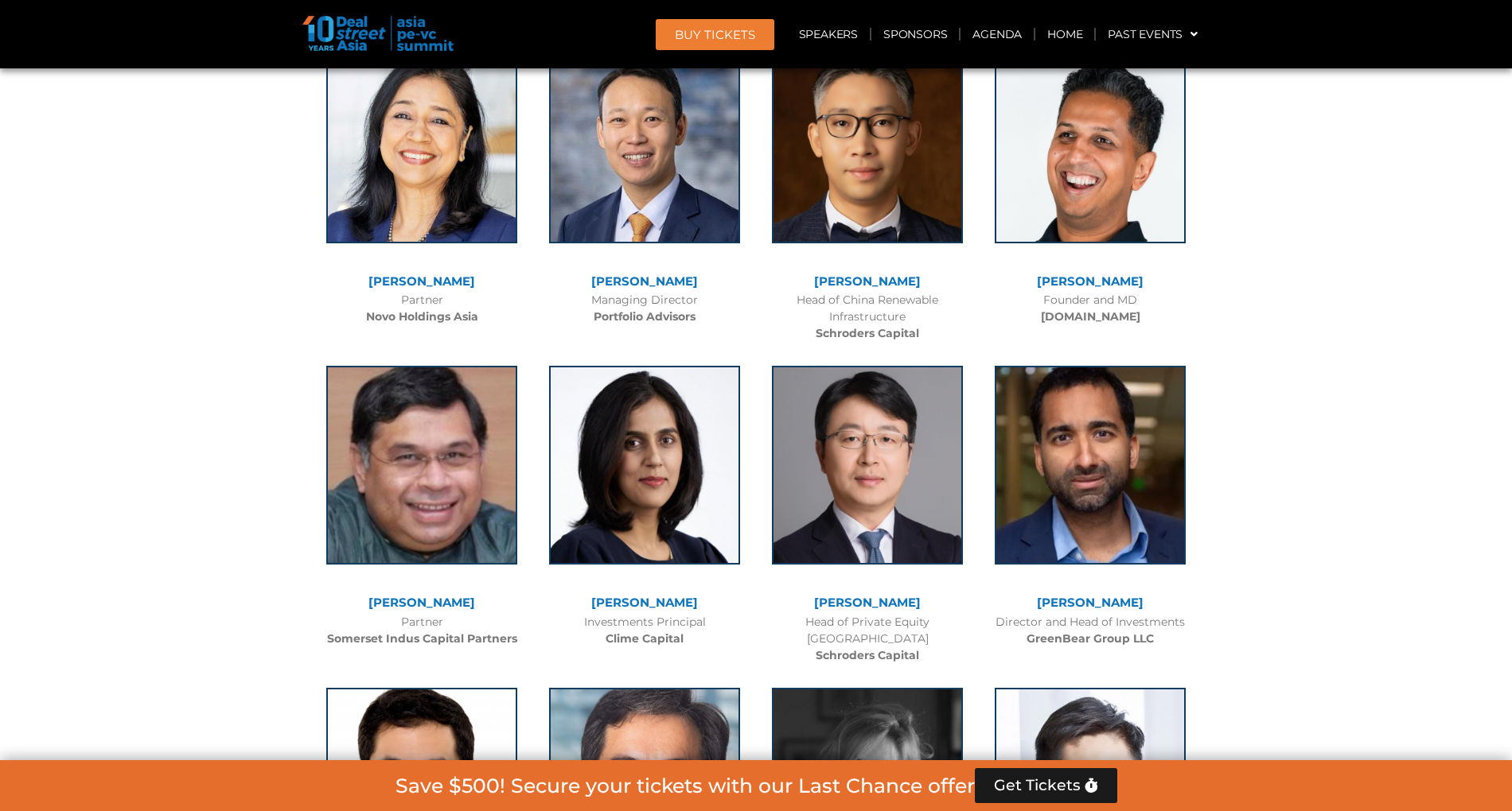
scroll to position [6155, 0]
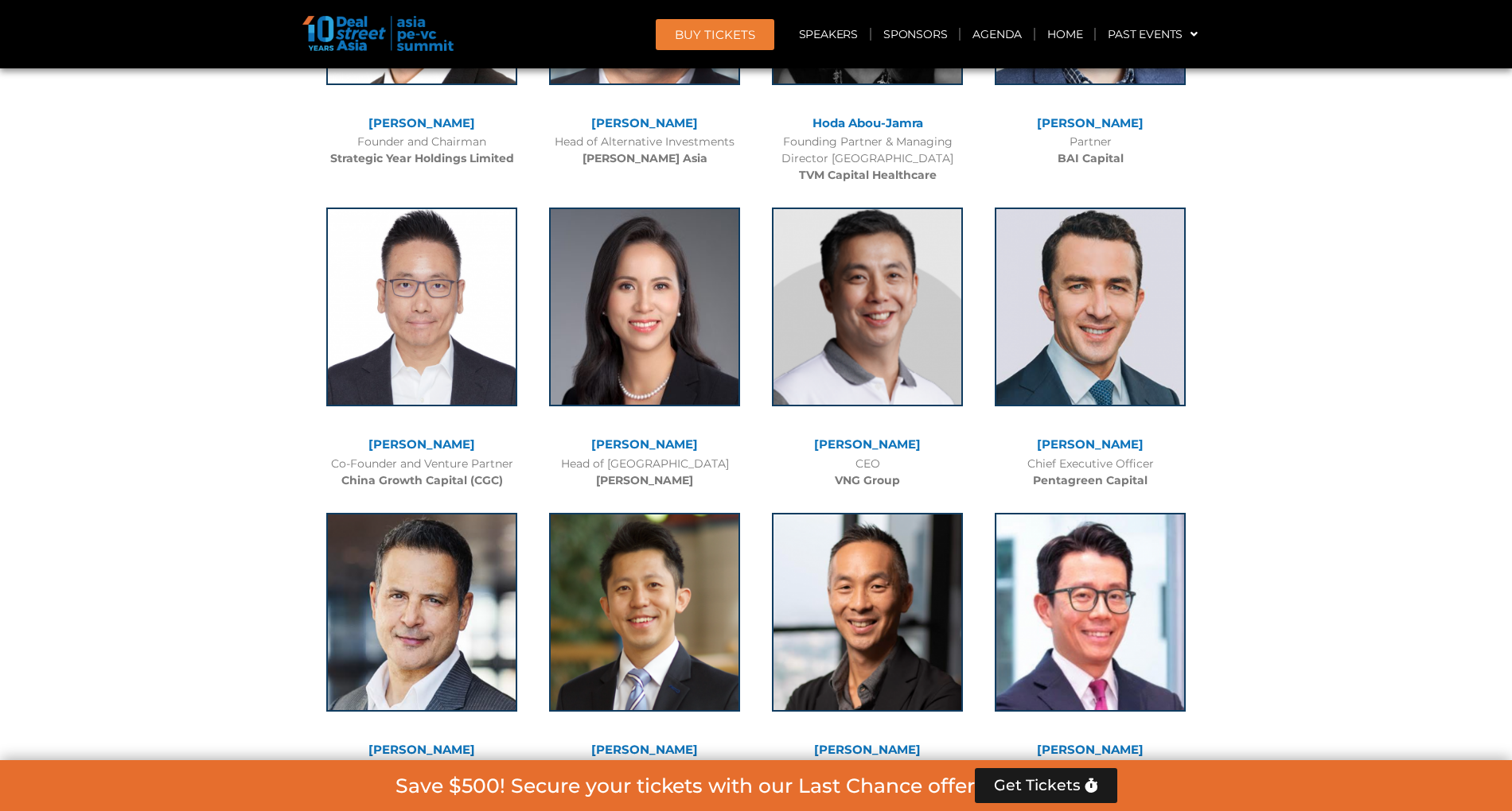
click at [744, 24] on link "BUY Tickets" at bounding box center [715, 35] width 118 height 31
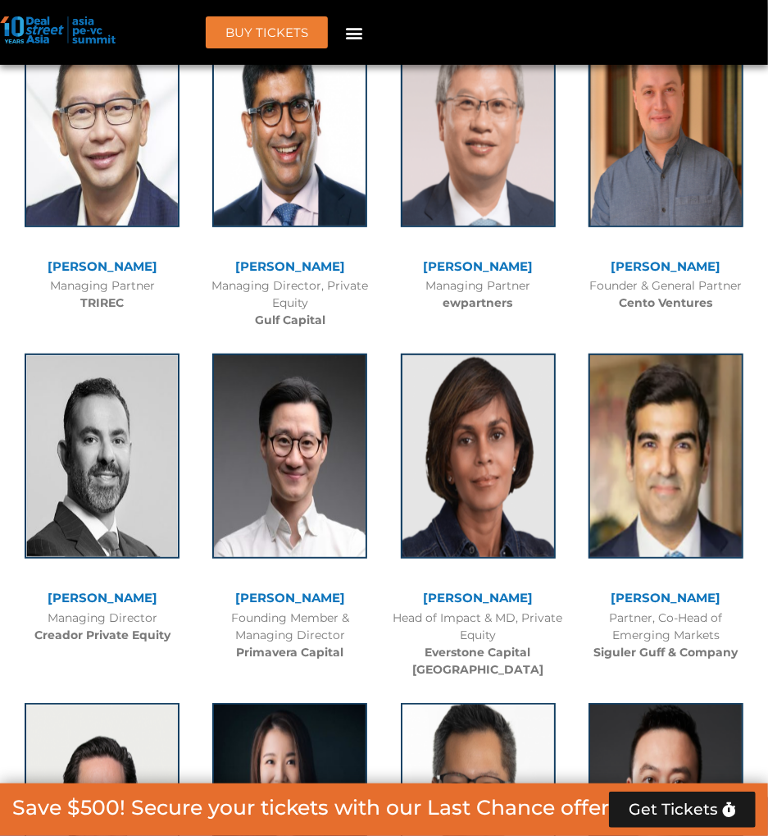
scroll to position [4398, 0]
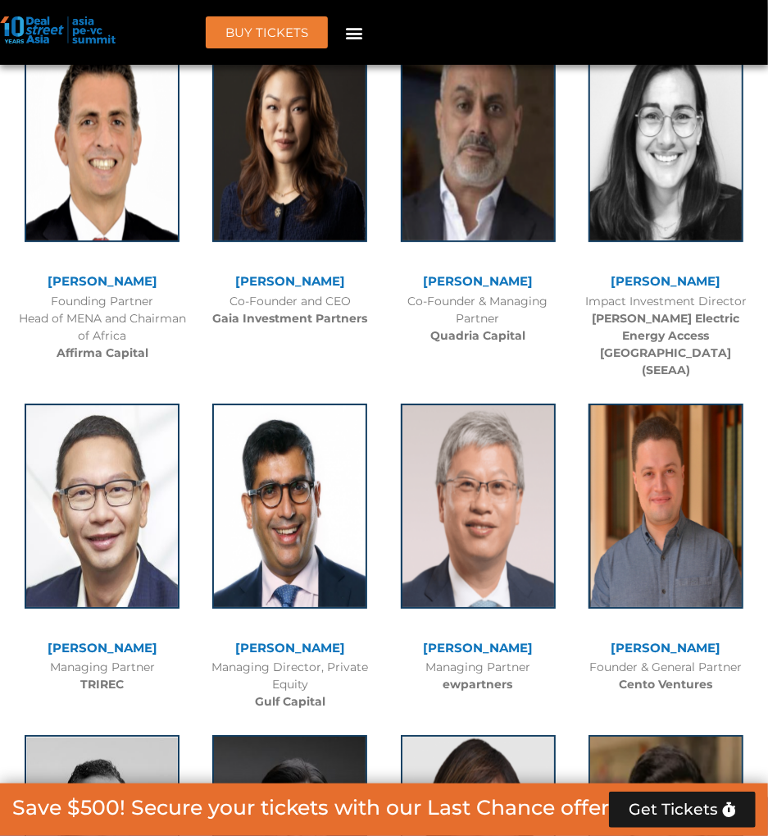
click at [350, 30] on icon "Menu Toggle" at bounding box center [354, 33] width 18 height 18
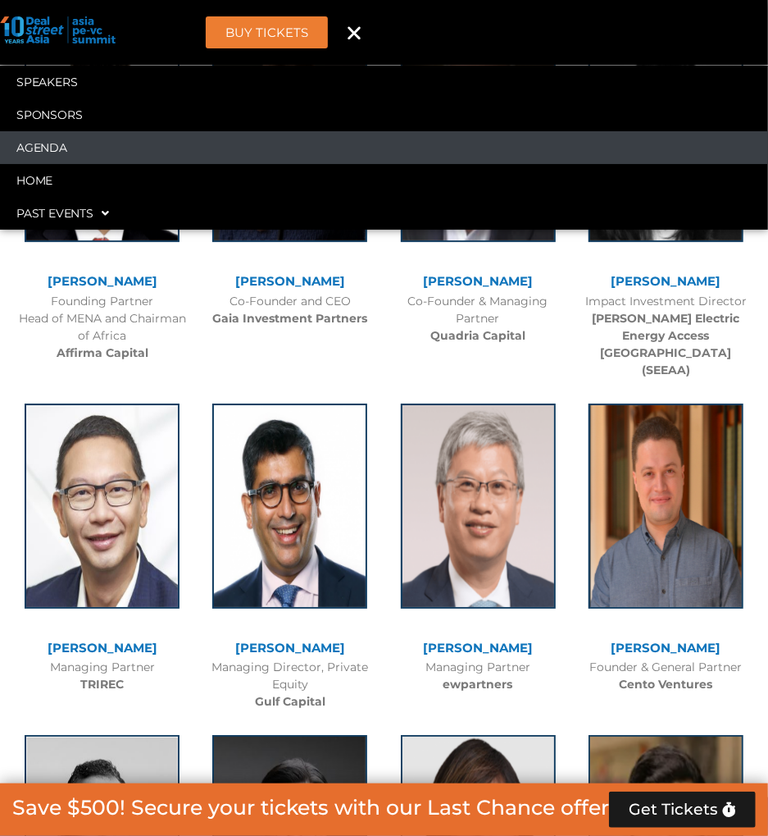
click at [203, 148] on link "Agenda" at bounding box center [384, 147] width 768 height 33
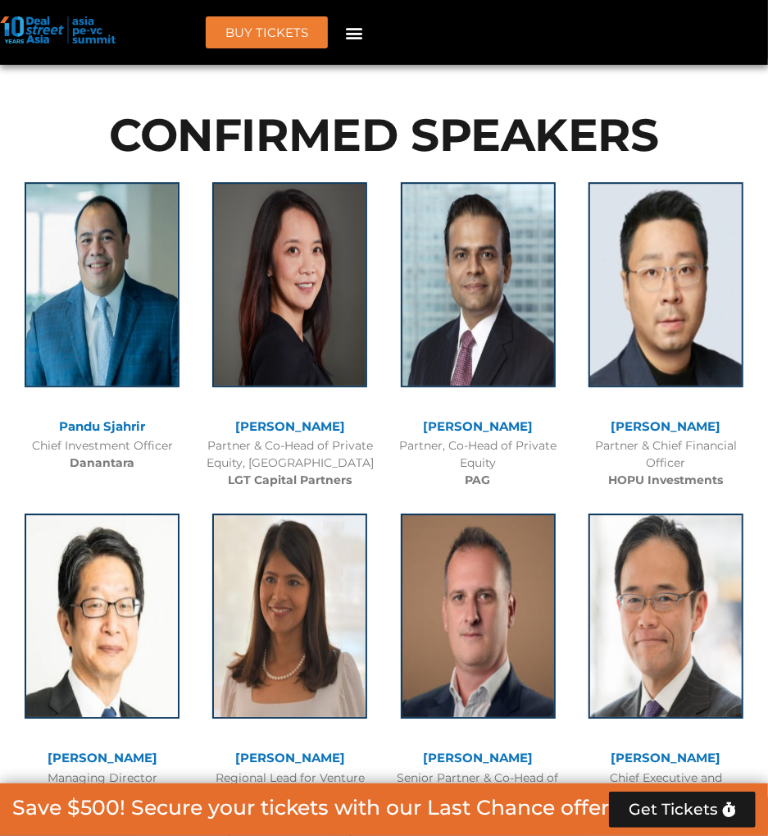
scroll to position [940, 0]
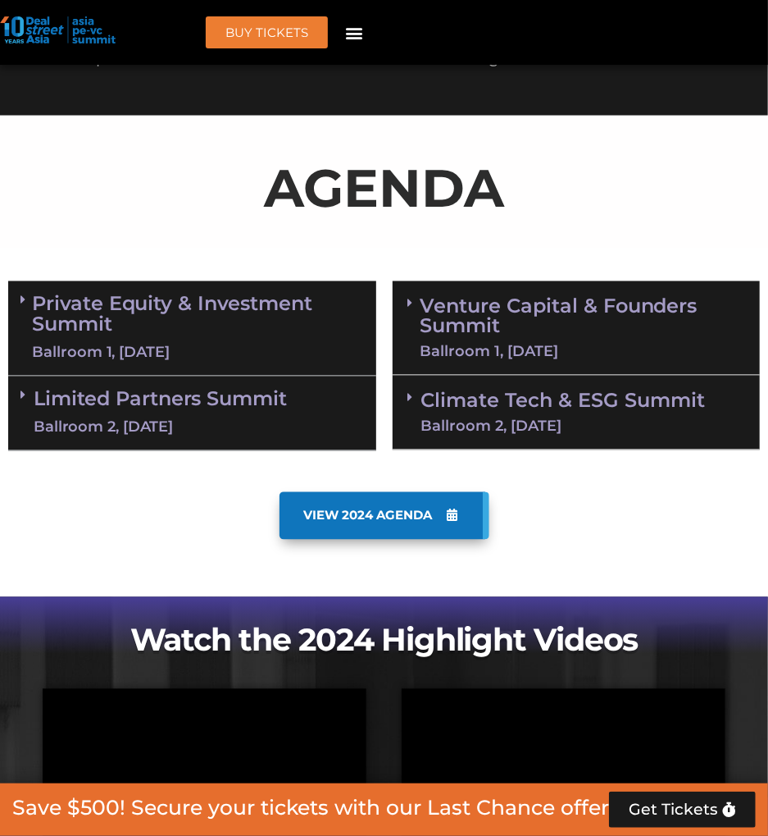
click at [220, 294] on link "Private Equity & Investment Summit Ballroom 1, 10 Sept" at bounding box center [198, 329] width 331 height 70
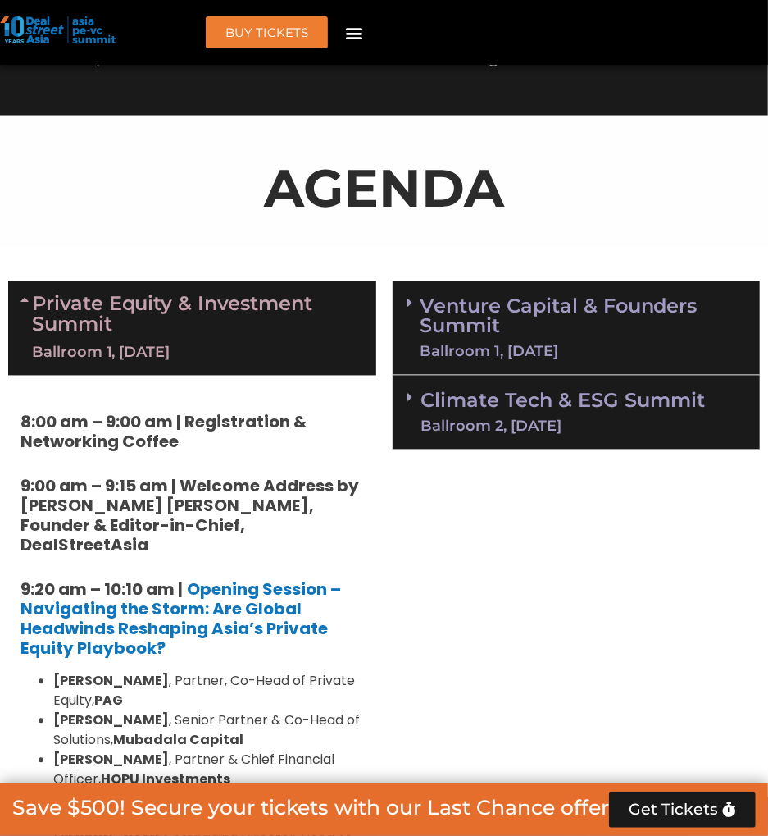
click at [508, 281] on div "Venture Capital & Founders​ Summit Ballroom 1, 11 Sept" at bounding box center [577, 328] width 368 height 94
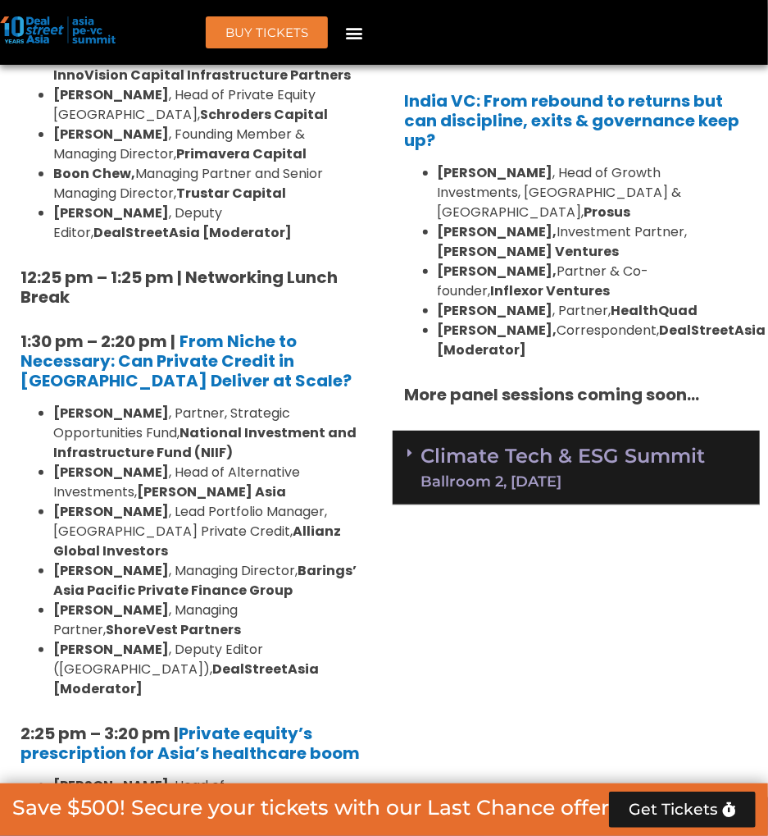
scroll to position [2557, 0]
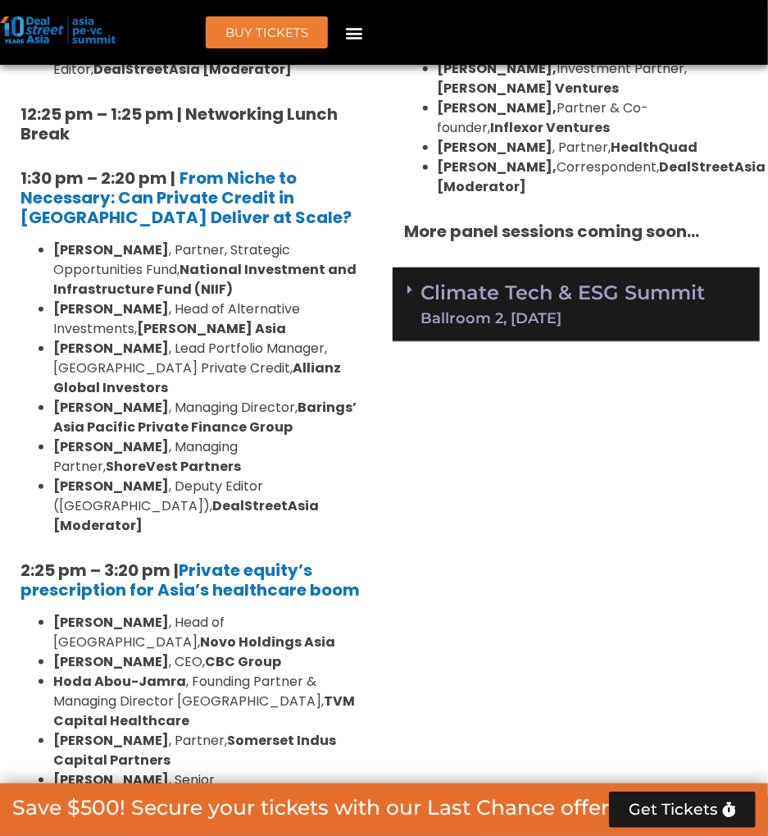
click at [471, 311] on div "Ballroom 2, 11 Sept" at bounding box center [563, 318] width 285 height 15
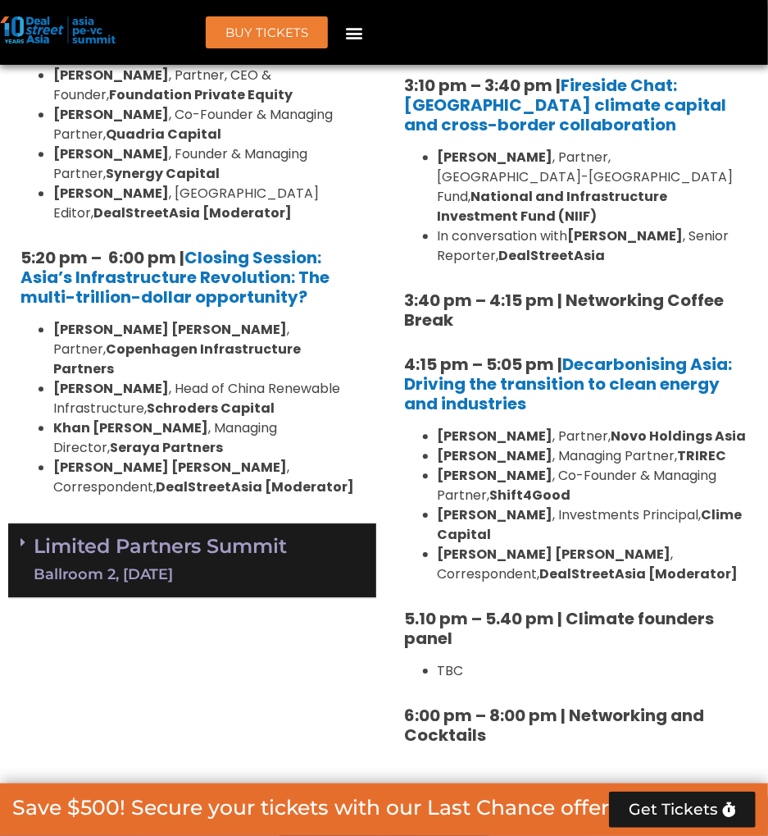
scroll to position [3768, 0]
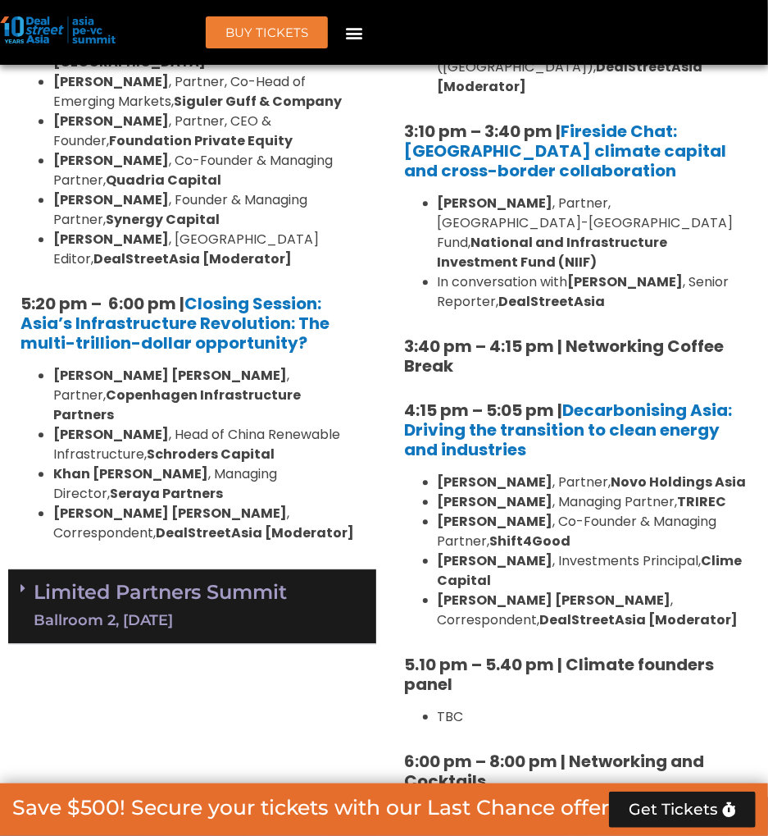
click at [240, 581] on link "Limited Partners Summit Ballroom 2, 10 Sept" at bounding box center [160, 605] width 253 height 49
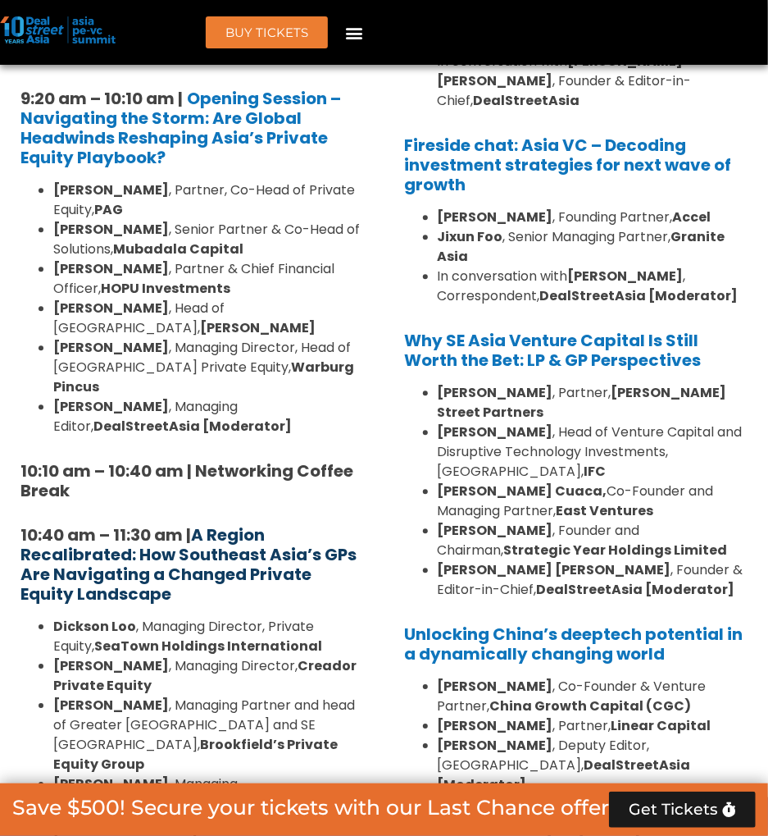
scroll to position [1432, 0]
